Goal: Information Seeking & Learning: Learn about a topic

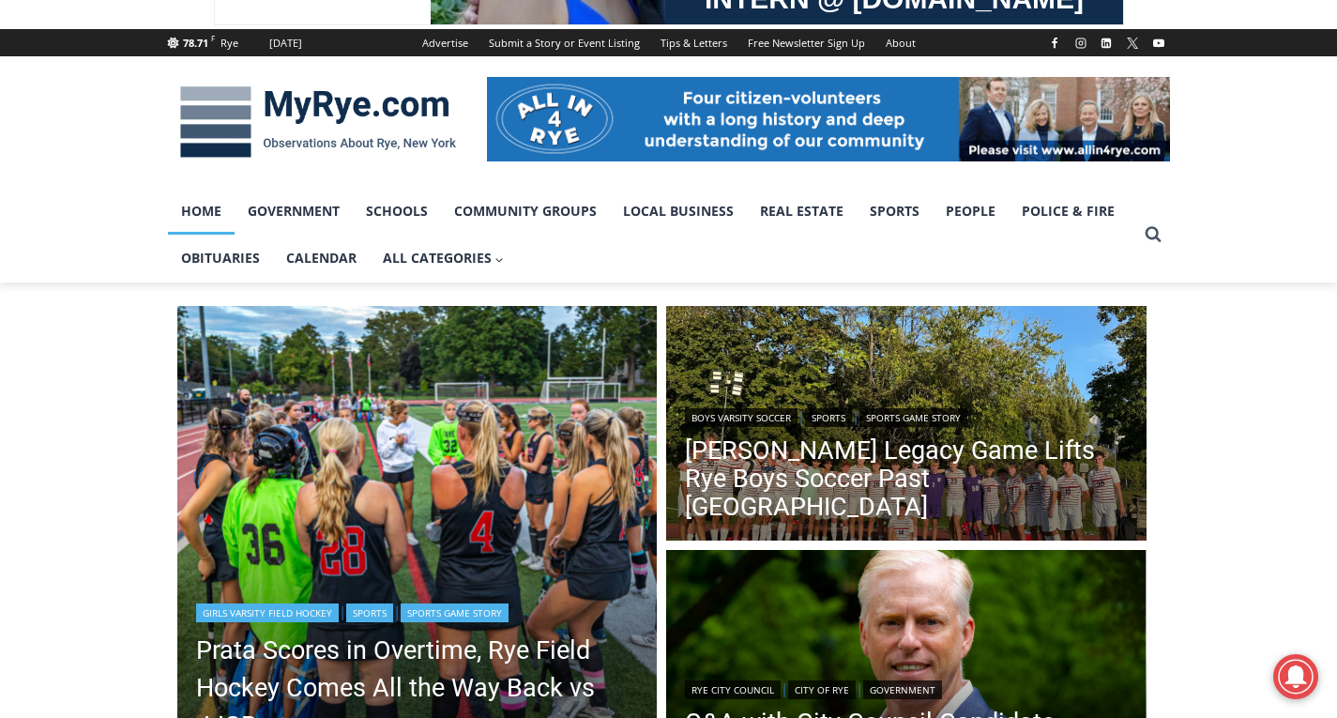
scroll to position [282, 0]
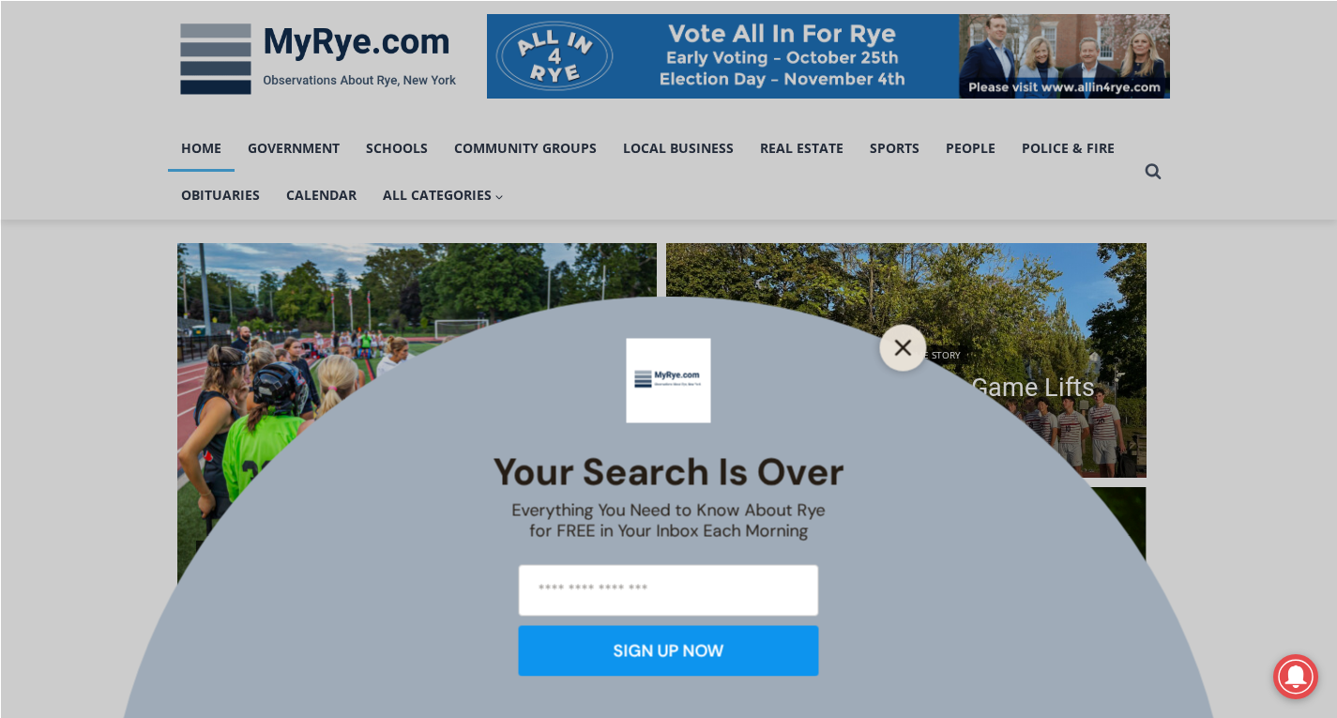
click at [905, 335] on button "Close" at bounding box center [904, 347] width 26 height 26
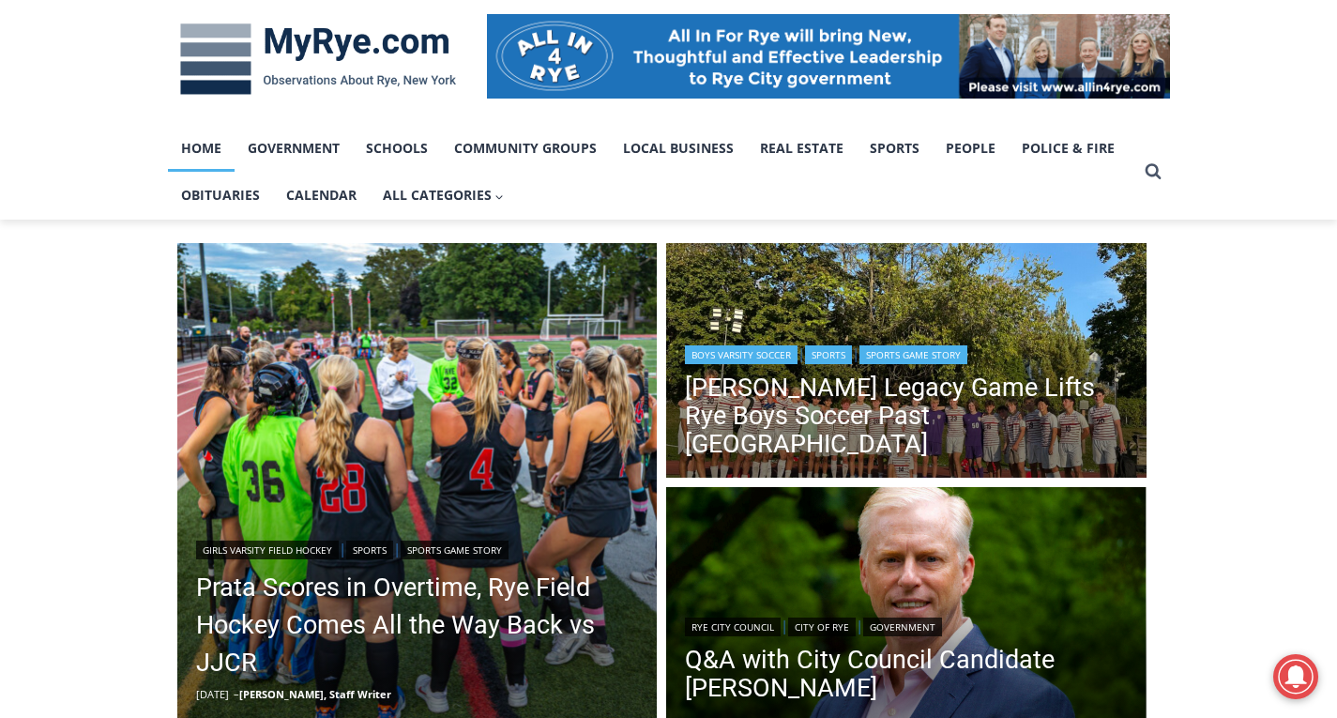
click at [907, 328] on img "Read More Felix Wismer’s Legacy Game Lifts Rye Boys Soccer Past Pleasantville" at bounding box center [906, 363] width 480 height 240
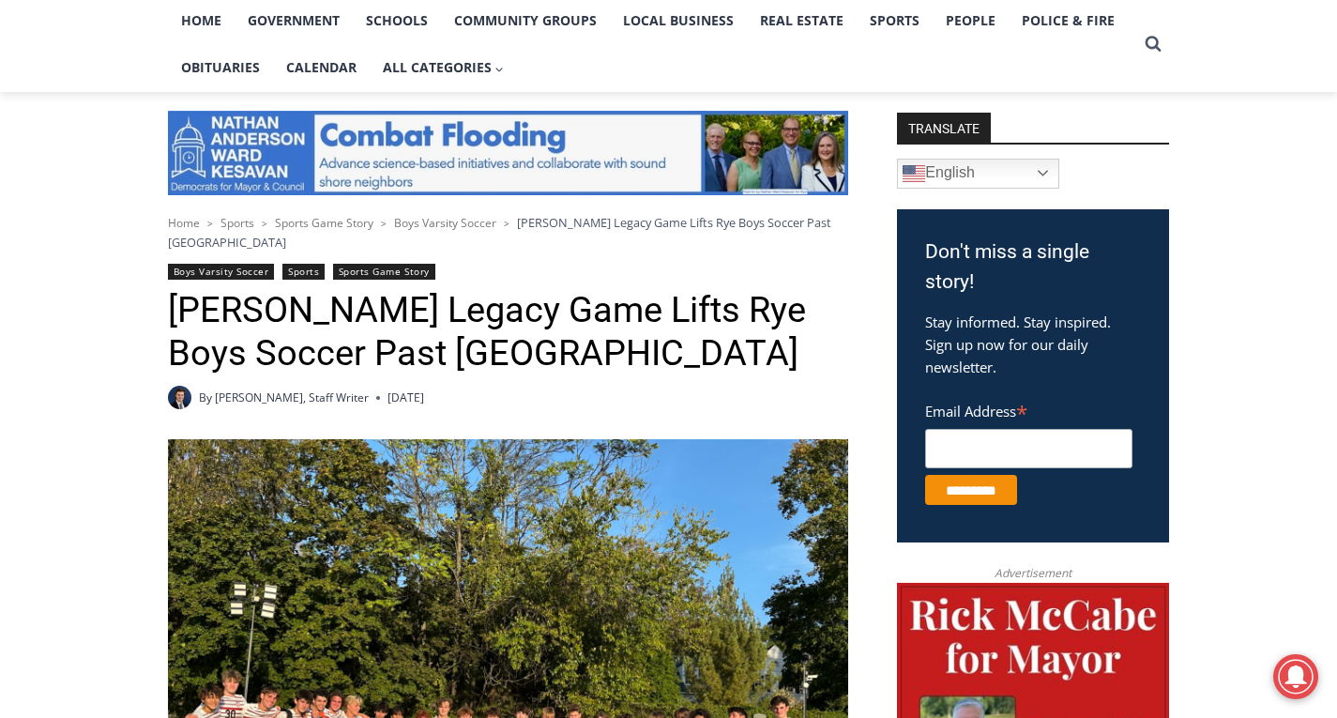
scroll to position [188, 0]
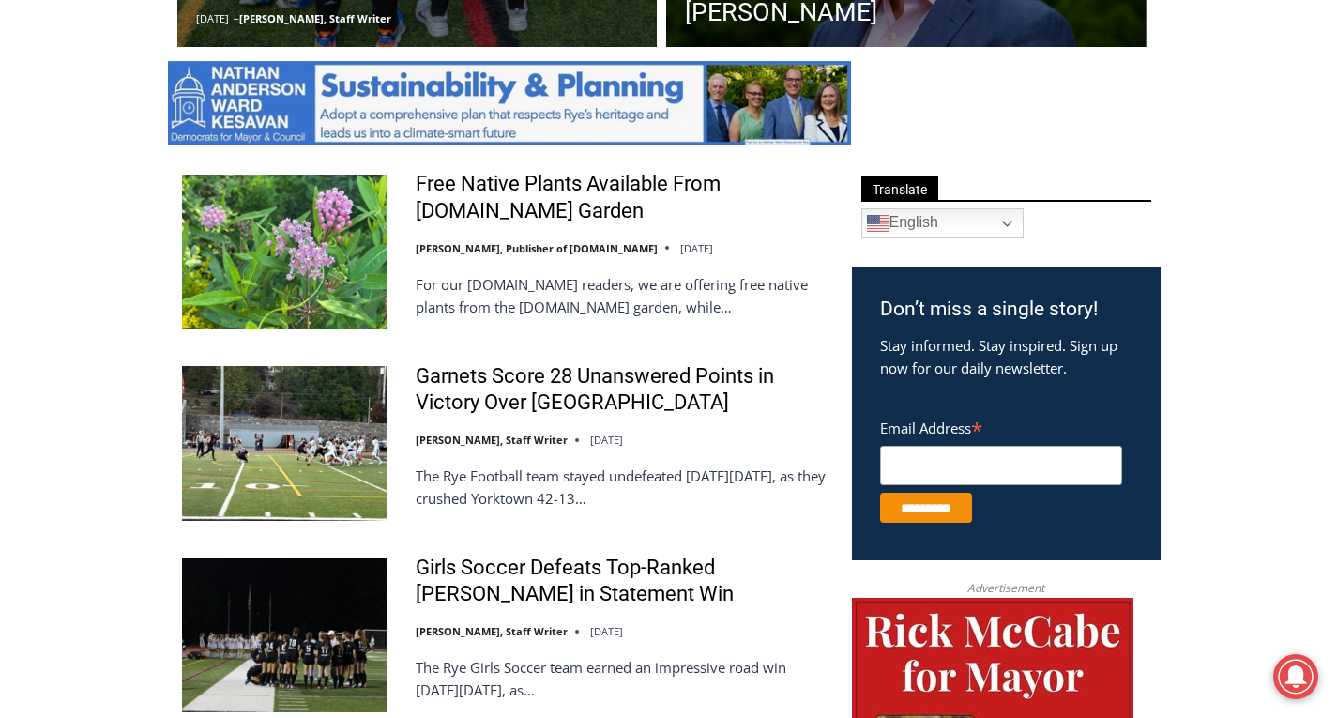
scroll to position [845, 0]
